Goal: Communication & Community: Answer question/provide support

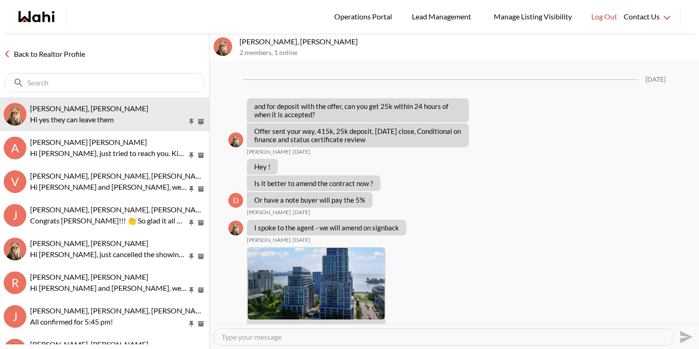
scroll to position [1610, 0]
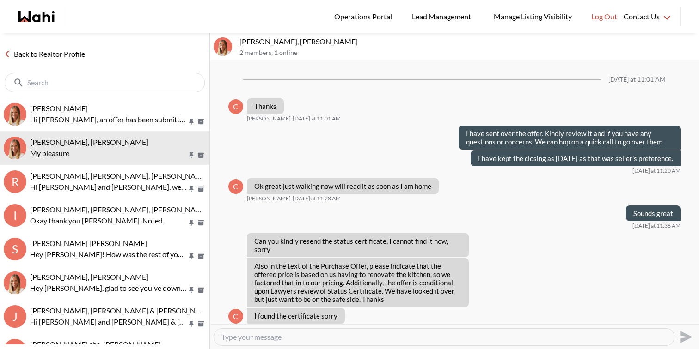
scroll to position [544, 0]
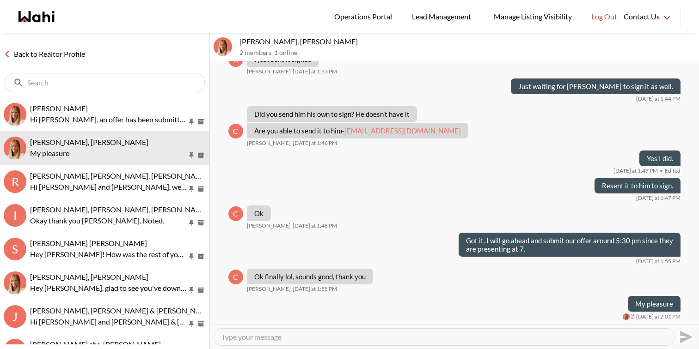
click at [311, 336] on textarea "Type your message" at bounding box center [443, 337] width 445 height 9
type textarea "In total they are 3 offers including ours"
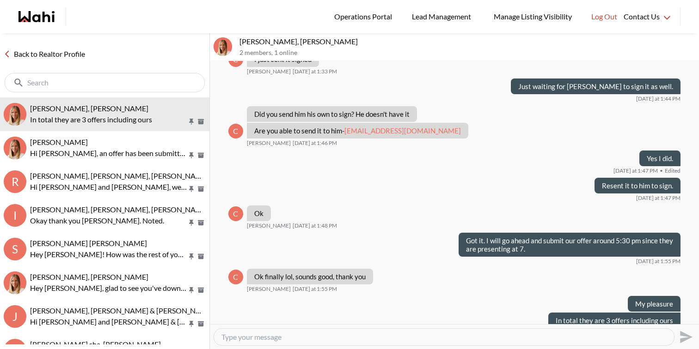
scroll to position [560, 0]
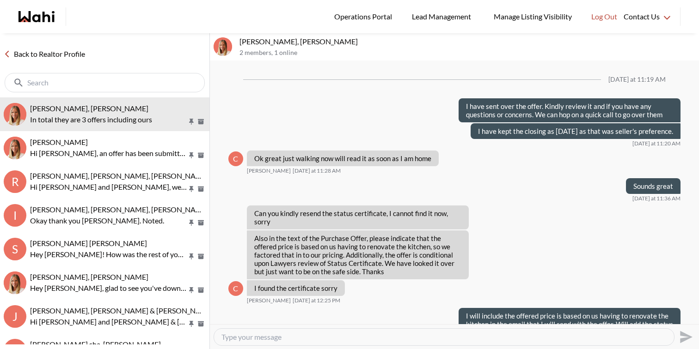
scroll to position [532, 0]
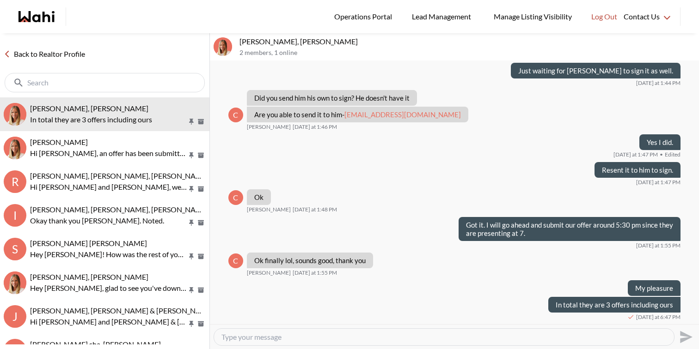
click at [315, 339] on textarea "Type your message" at bounding box center [443, 337] width 445 height 9
type textarea "N"
type textarea "Total 5 offers"
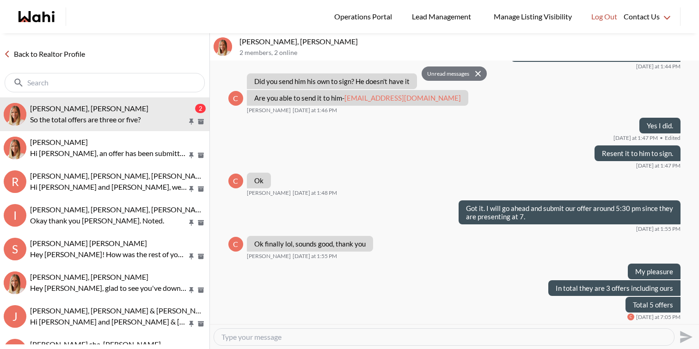
scroll to position [593, 0]
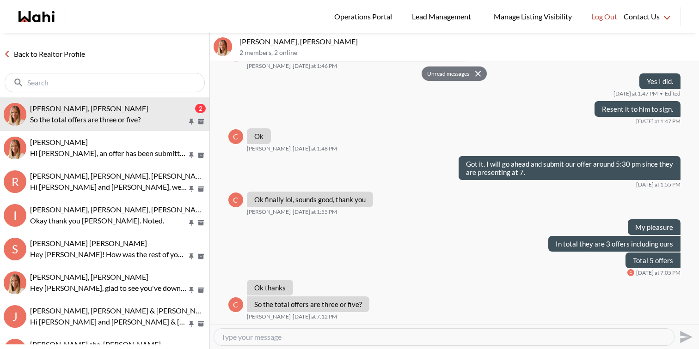
click at [329, 338] on textarea "Type your message" at bounding box center [443, 337] width 445 height 9
type textarea "5 in total"
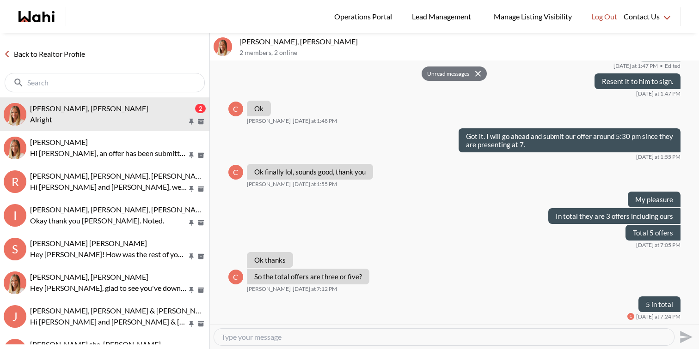
scroll to position [648, 0]
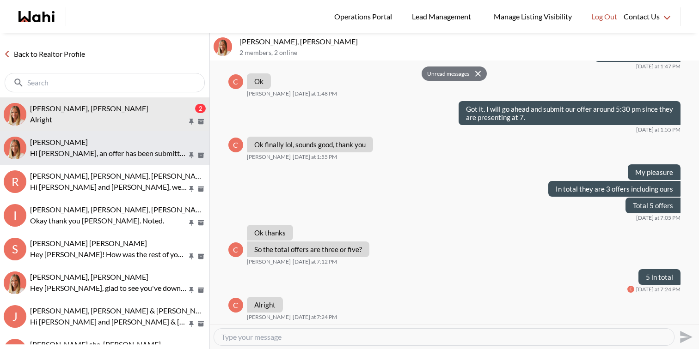
click at [75, 145] on span "[PERSON_NAME]" at bounding box center [59, 142] width 58 height 9
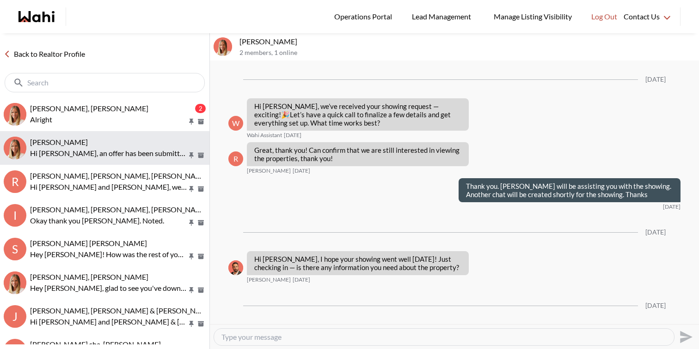
scroll to position [1448, 0]
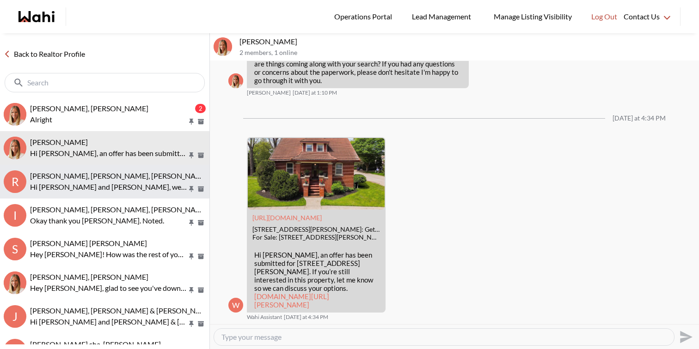
click at [80, 184] on p "Hi [PERSON_NAME] and [PERSON_NAME], we hope you enjoyed your showings! Did the …" at bounding box center [108, 187] width 157 height 11
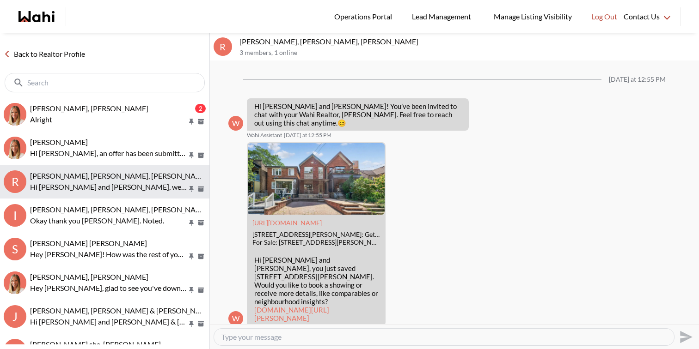
scroll to position [1357, 0]
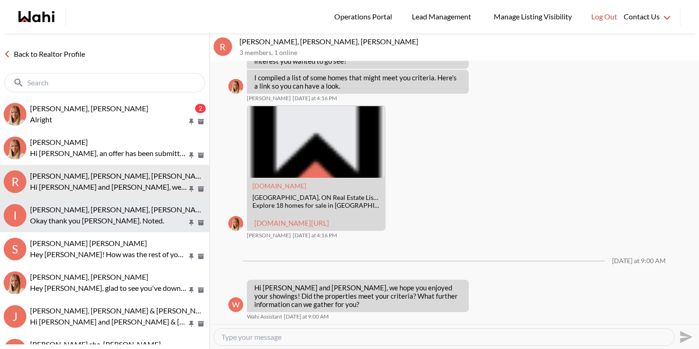
click at [85, 220] on p "Okay thank you [PERSON_NAME]. Noted." at bounding box center [108, 220] width 157 height 11
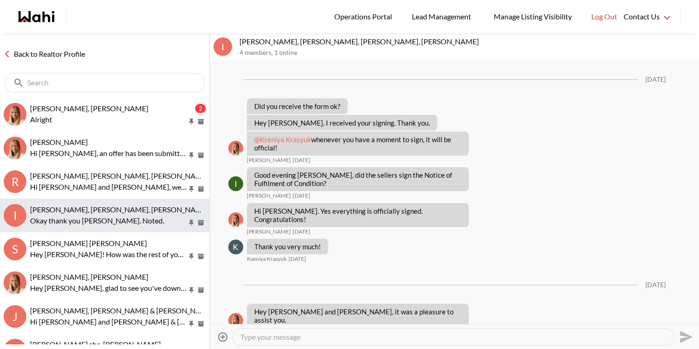
scroll to position [1013, 0]
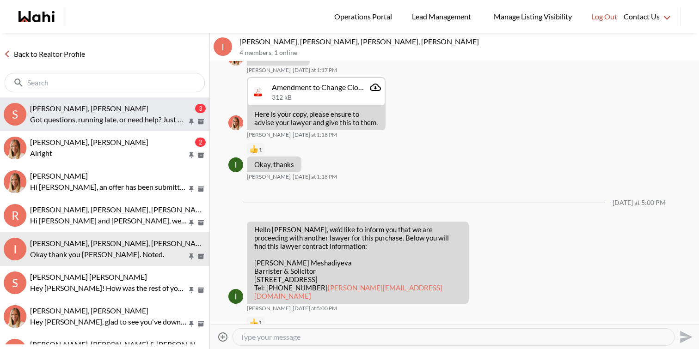
click at [127, 120] on p "Got questions, running late, or need help? Just message here. 😊 Here’s a quick …" at bounding box center [108, 119] width 157 height 11
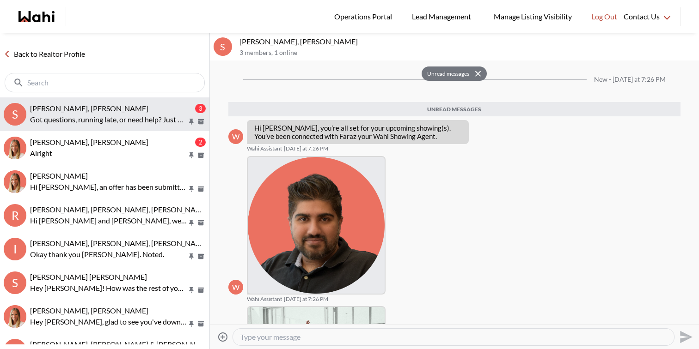
scroll to position [153, 0]
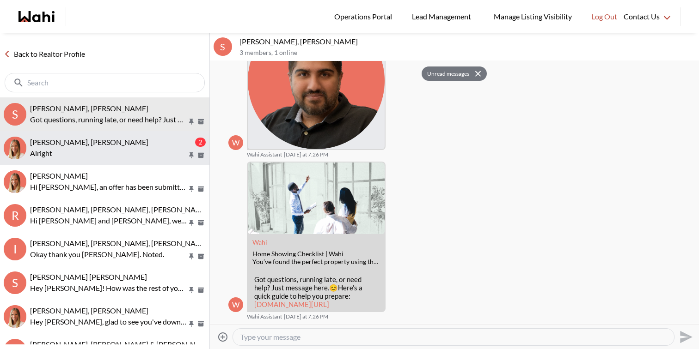
click at [130, 150] on p "Alright" at bounding box center [108, 153] width 157 height 11
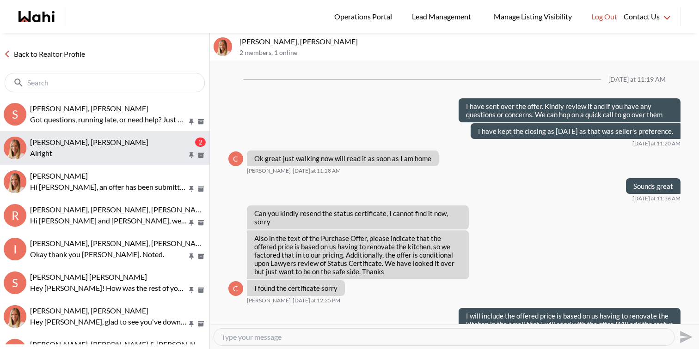
scroll to position [648, 0]
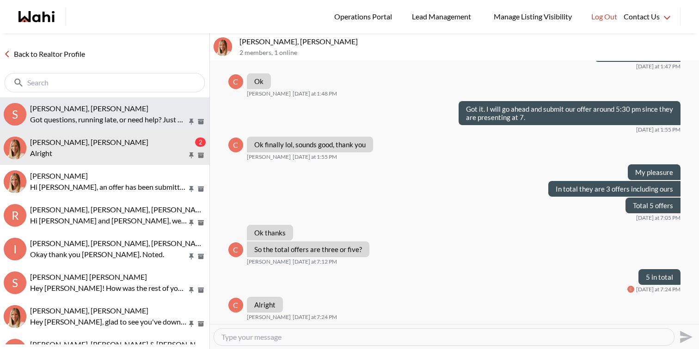
click at [157, 114] on p "Got questions, running late, or need help? Just message here. 😊 Here’s a quick …" at bounding box center [108, 119] width 157 height 11
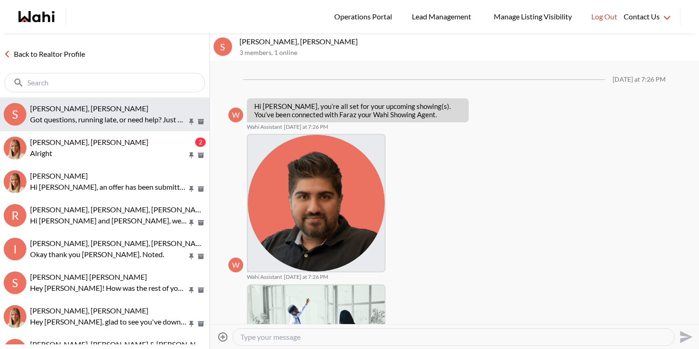
scroll to position [131, 0]
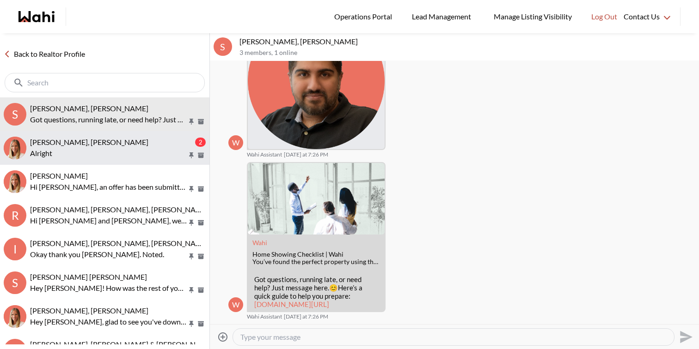
click at [160, 148] on p "Alright" at bounding box center [108, 153] width 157 height 11
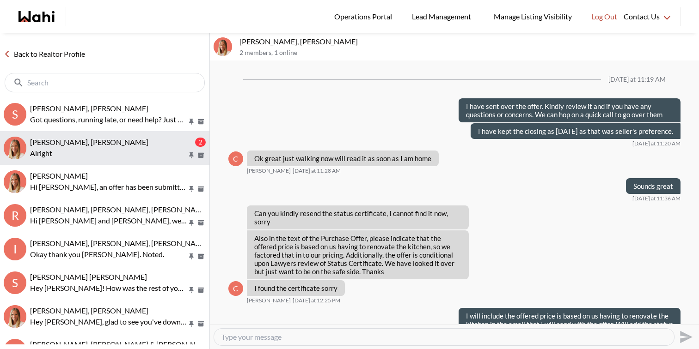
scroll to position [648, 0]
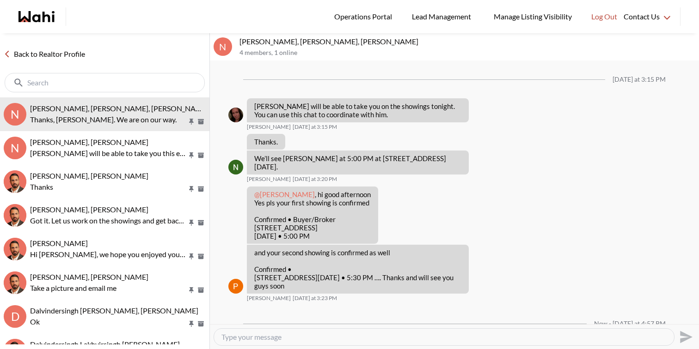
scroll to position [52, 0]
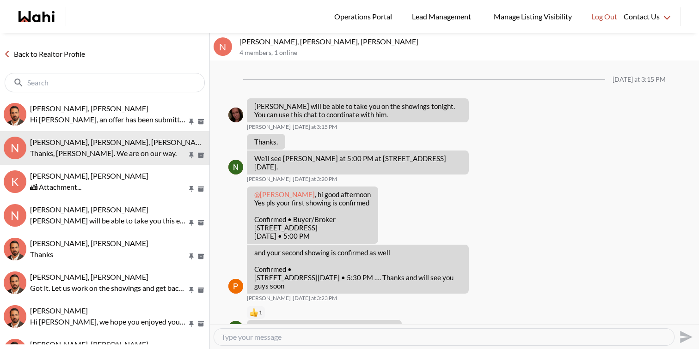
scroll to position [15, 0]
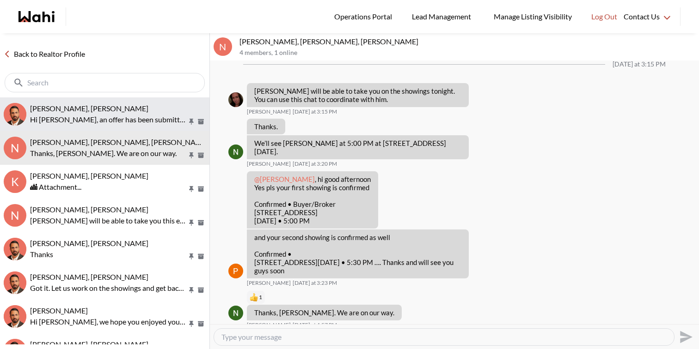
click at [116, 114] on p "Hi [PERSON_NAME], an offer has been submitted for [STREET_ADDRESS][PERSON_NAME]…" at bounding box center [108, 119] width 157 height 11
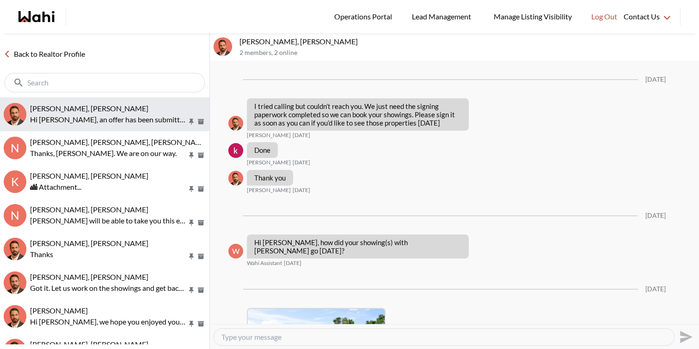
scroll to position [1666, 0]
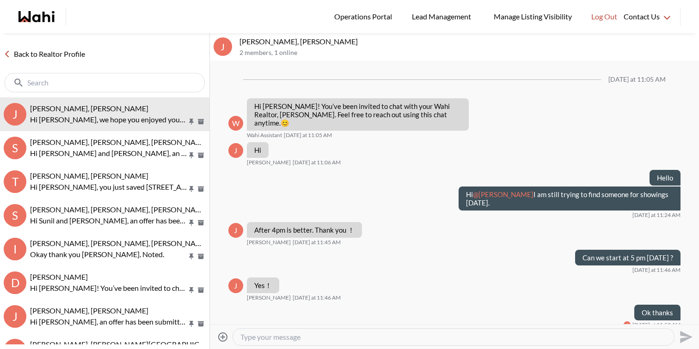
scroll to position [134, 0]
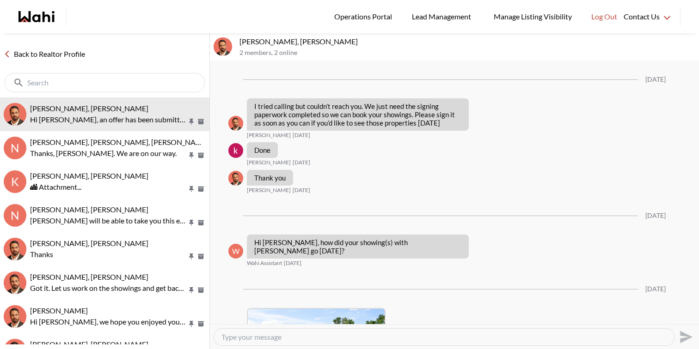
scroll to position [1666, 0]
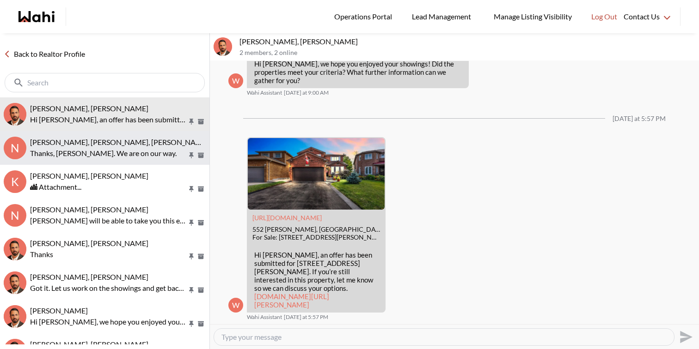
click at [106, 146] on span "Nidhi Singh, Behnam, Paul, Alicia" at bounding box center [119, 142] width 179 height 9
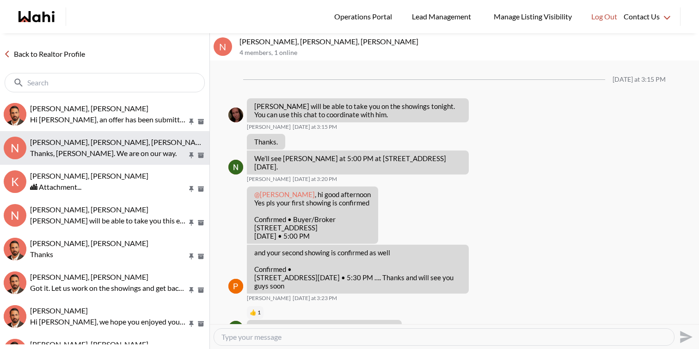
scroll to position [15, 0]
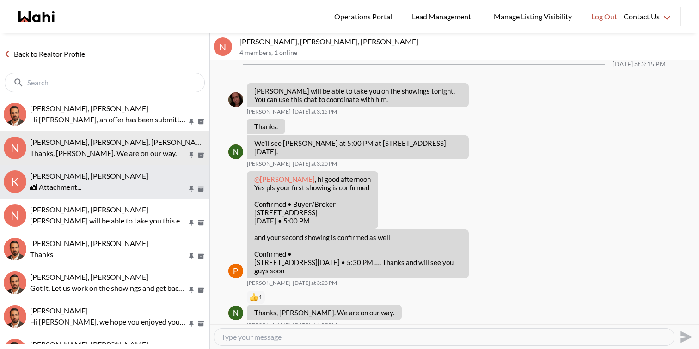
click at [111, 182] on div "🏙 Attachment..." at bounding box center [118, 187] width 176 height 11
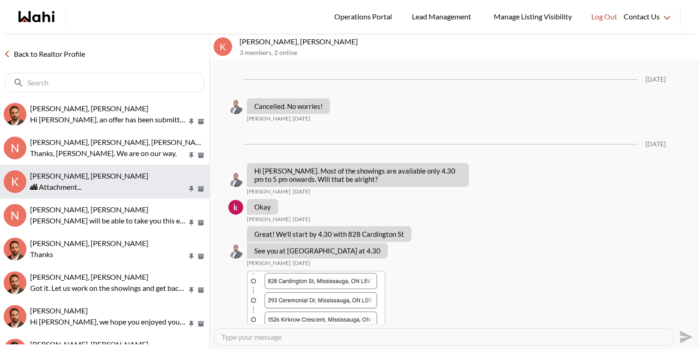
scroll to position [1297, 0]
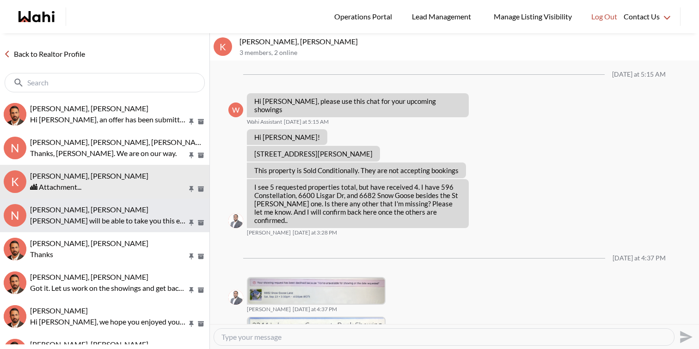
click at [115, 214] on div "Nidhi Singh, Donovan, Behnam Paul will be able to take you this evening. We hav…" at bounding box center [118, 215] width 176 height 21
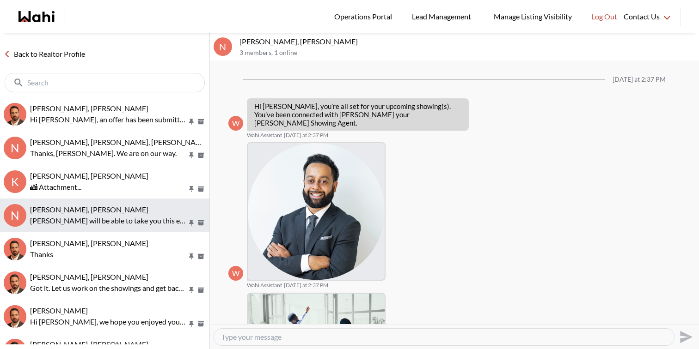
scroll to position [324, 0]
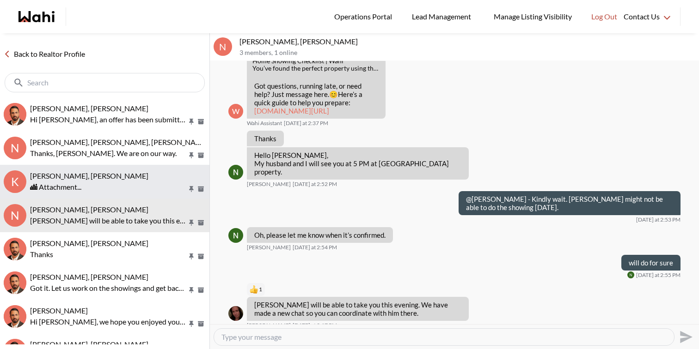
click at [124, 173] on div "khalid Alvi, Gautam, Behnam" at bounding box center [118, 175] width 176 height 9
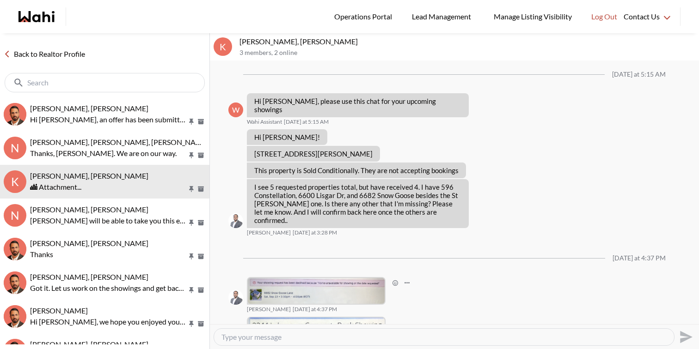
scroll to position [1297, 0]
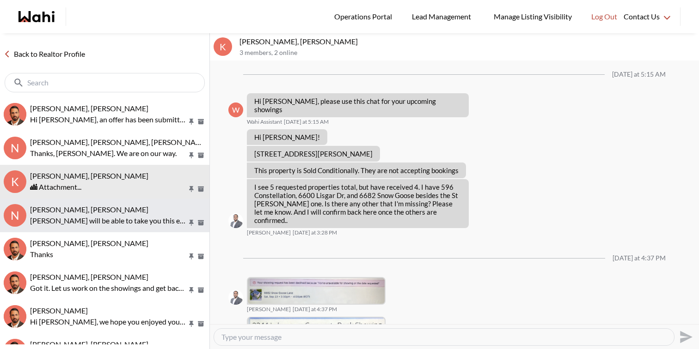
click at [154, 215] on p "Paul will be able to take you this evening. We have made a new chat so you can …" at bounding box center [108, 220] width 157 height 11
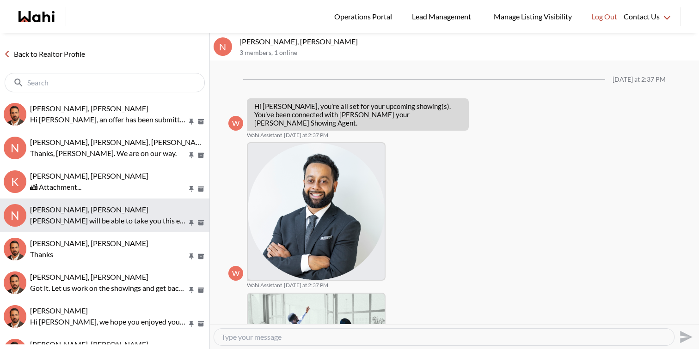
scroll to position [324, 0]
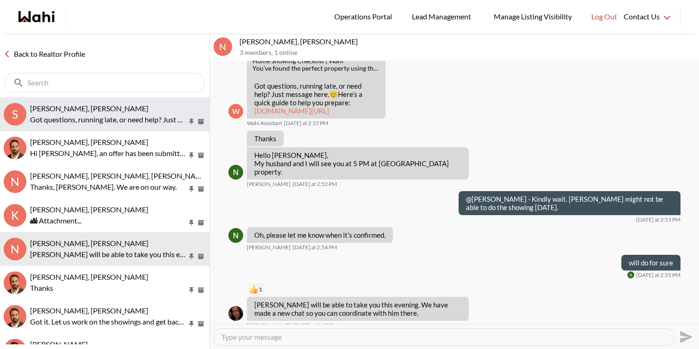
click at [83, 108] on span "[PERSON_NAME], [PERSON_NAME]" at bounding box center [89, 108] width 118 height 9
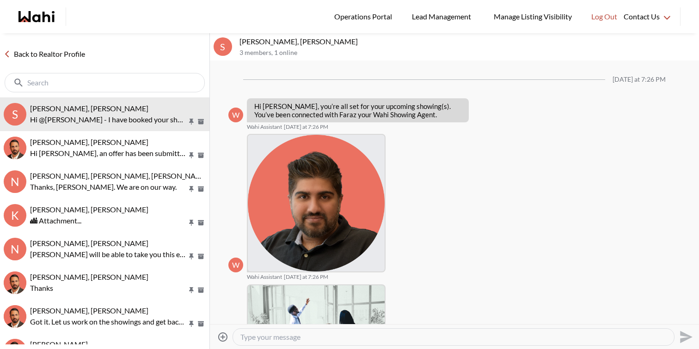
scroll to position [180, 0]
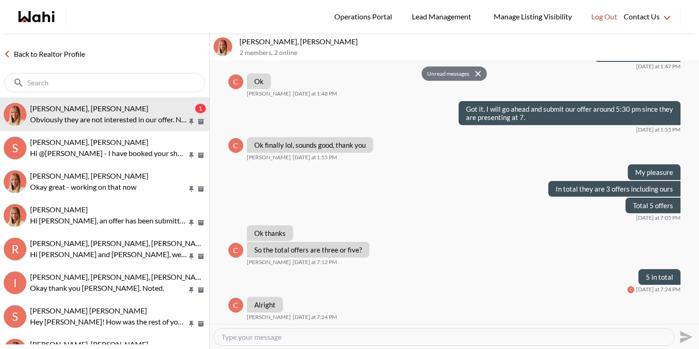
scroll to position [581, 0]
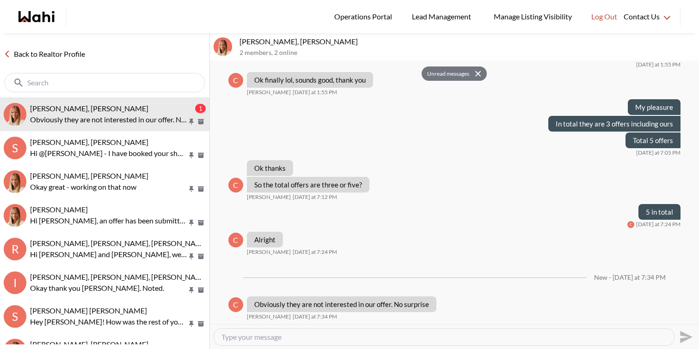
click at [327, 338] on textarea "Type your message" at bounding box center [443, 337] width 445 height 9
type textarea "Yes, I just spoke to the listing agent and our offer is the lowest. He doesn't …"
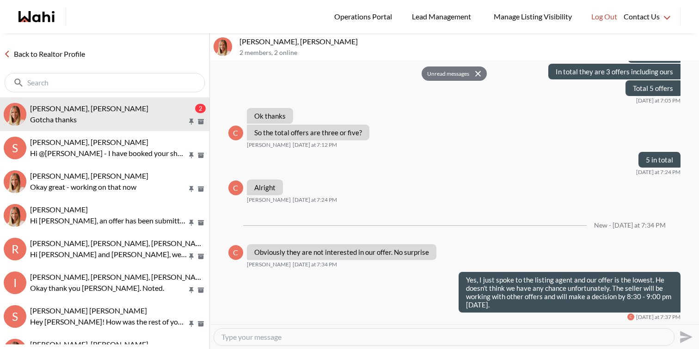
scroll to position [661, 0]
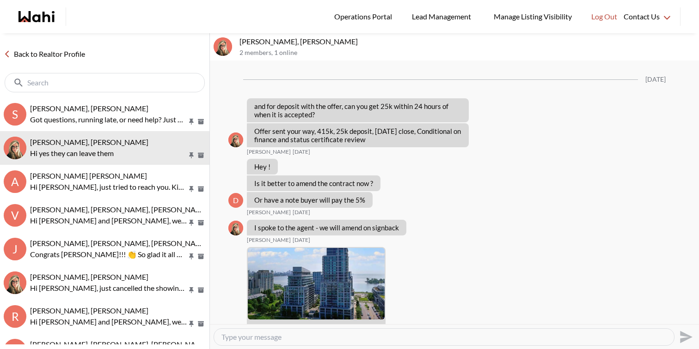
scroll to position [1610, 0]
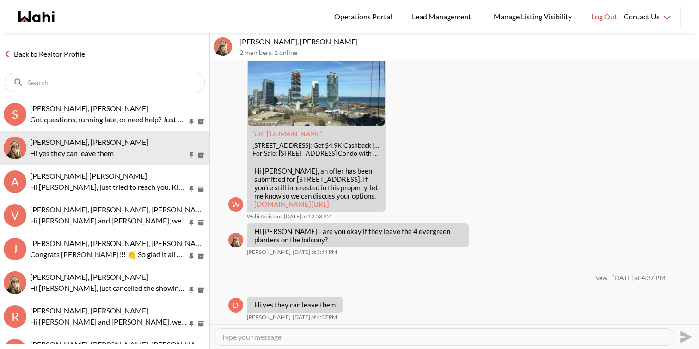
click at [121, 99] on button "S [PERSON_NAME], [PERSON_NAME] questions, running late, or need help? Just mess…" at bounding box center [104, 115] width 209 height 34
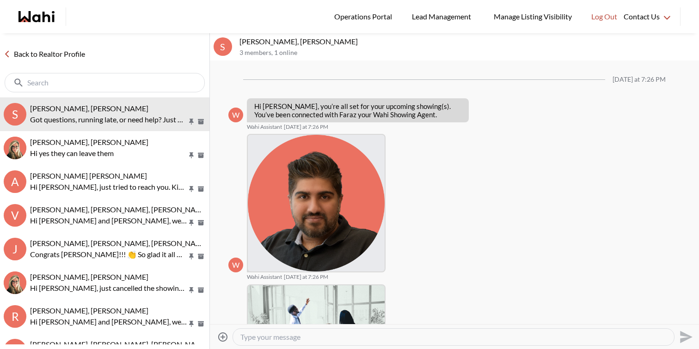
scroll to position [131, 0]
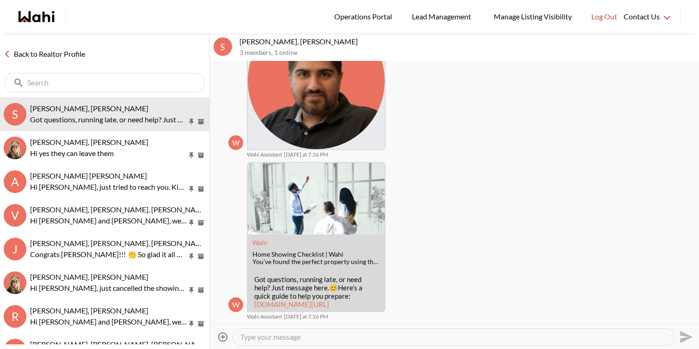
click at [302, 337] on textarea "Type your message" at bounding box center [453, 337] width 426 height 9
type textarea "Hi"
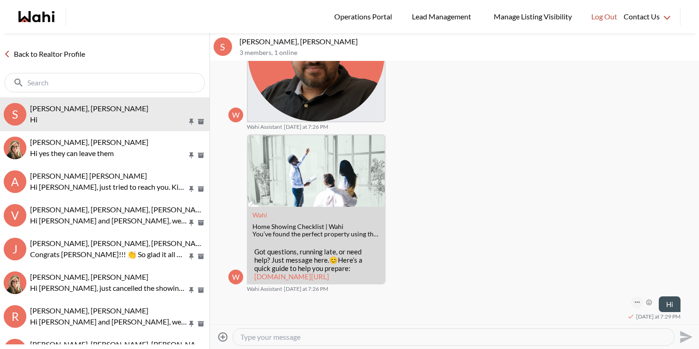
click at [634, 303] on button "Open Message Actions Menu" at bounding box center [637, 303] width 12 height 12
click at [604, 277] on button "Edit Message" at bounding box center [606, 272] width 74 height 17
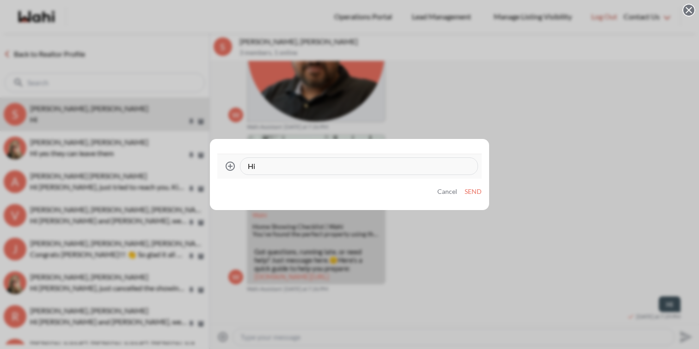
click at [388, 162] on textarea "Hi" at bounding box center [359, 166] width 222 height 9
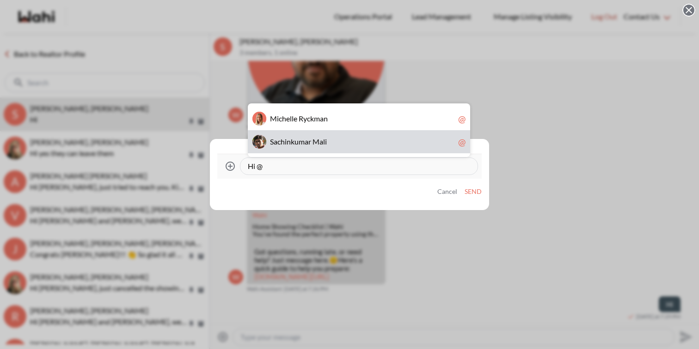
click at [341, 136] on div "S a c h i n k u m a r M a l i @" at bounding box center [359, 141] width 222 height 23
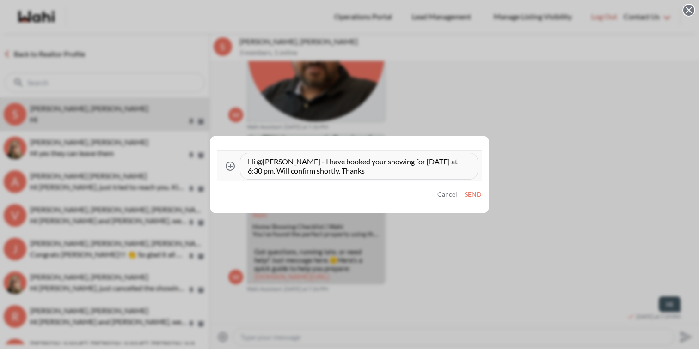
type textarea "Hi @[PERSON_NAME] - I have booked your showing for [DATE] at 6:30 pm. Will conf…"
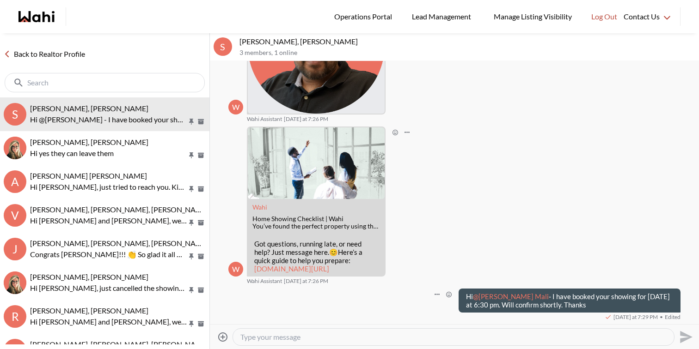
scroll to position [166, 0]
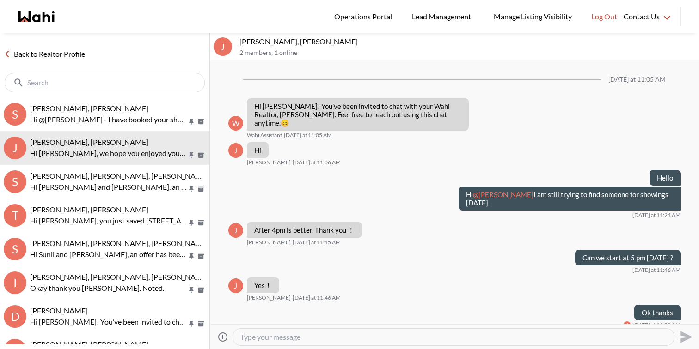
scroll to position [134, 0]
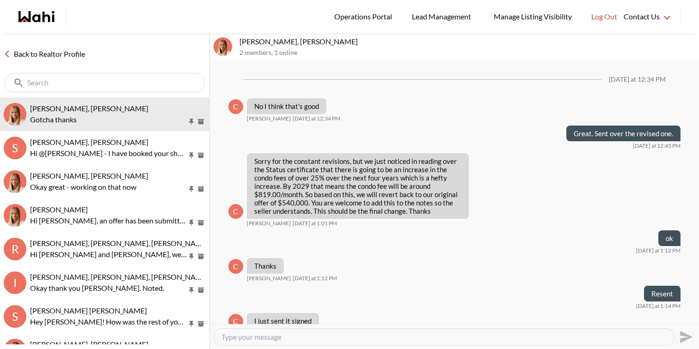
scroll to position [491, 0]
